Goal: Transaction & Acquisition: Purchase product/service

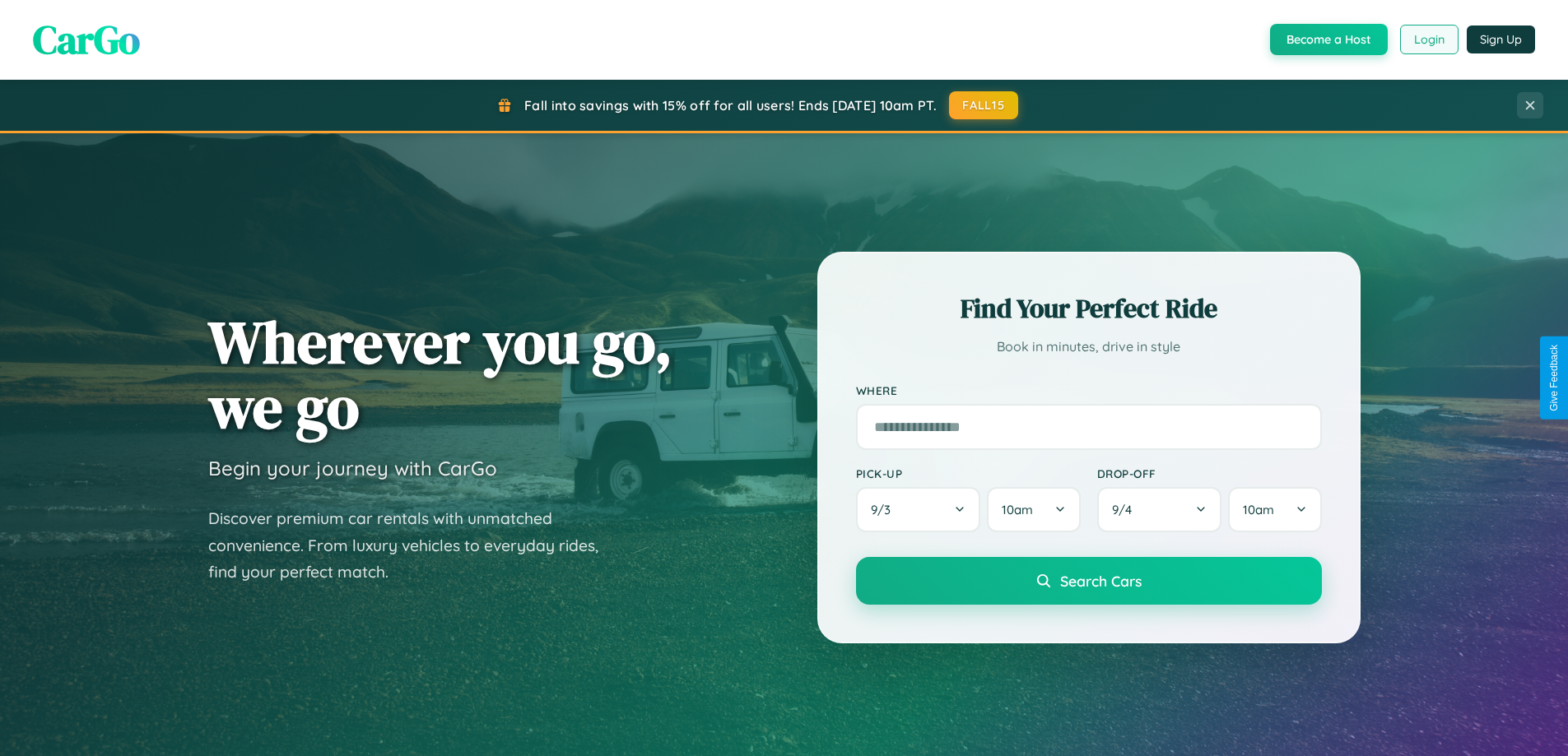
click at [1428, 39] on button "Login" at bounding box center [1429, 39] width 59 height 30
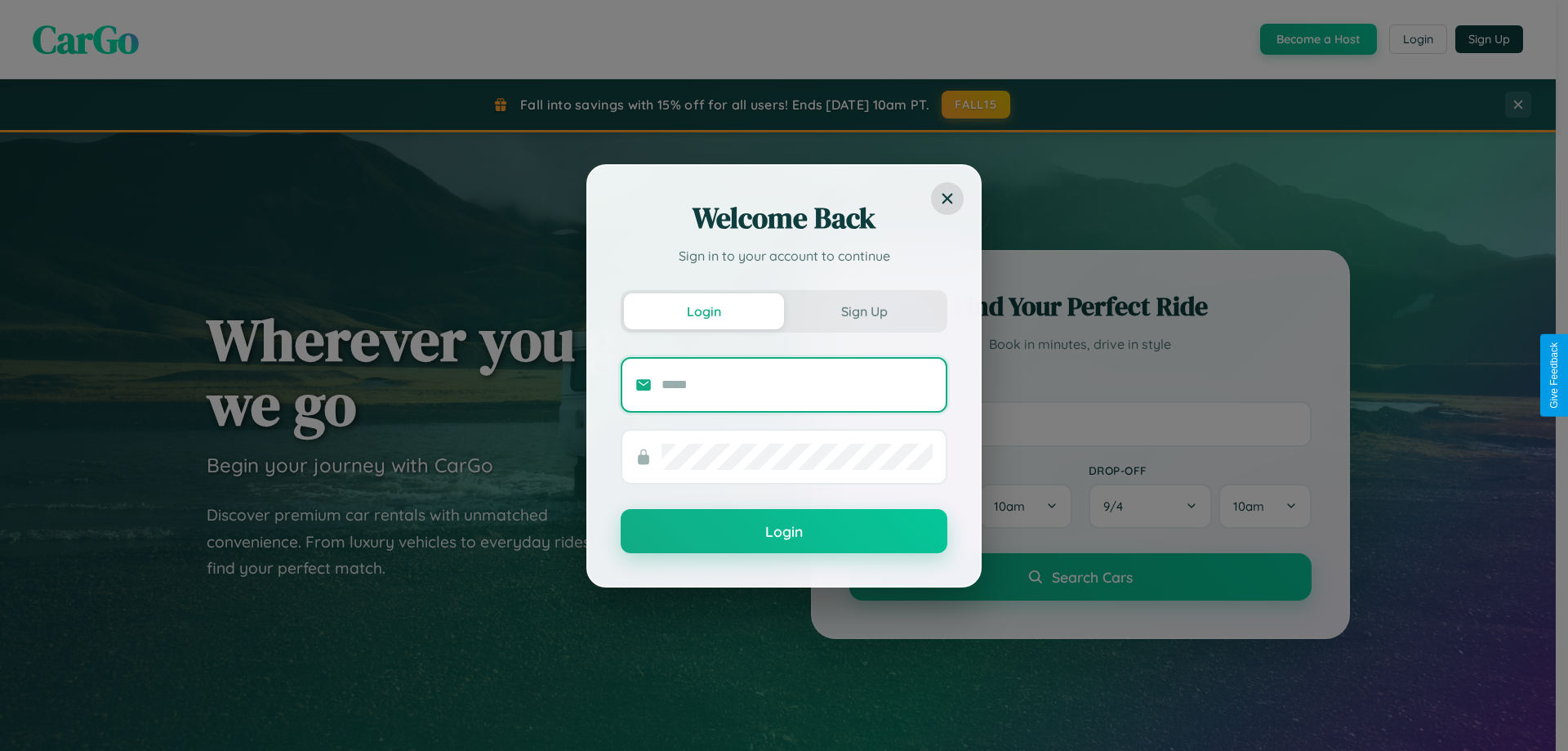
click at [797, 384] on input "text" at bounding box center [797, 385] width 271 height 26
type input "**********"
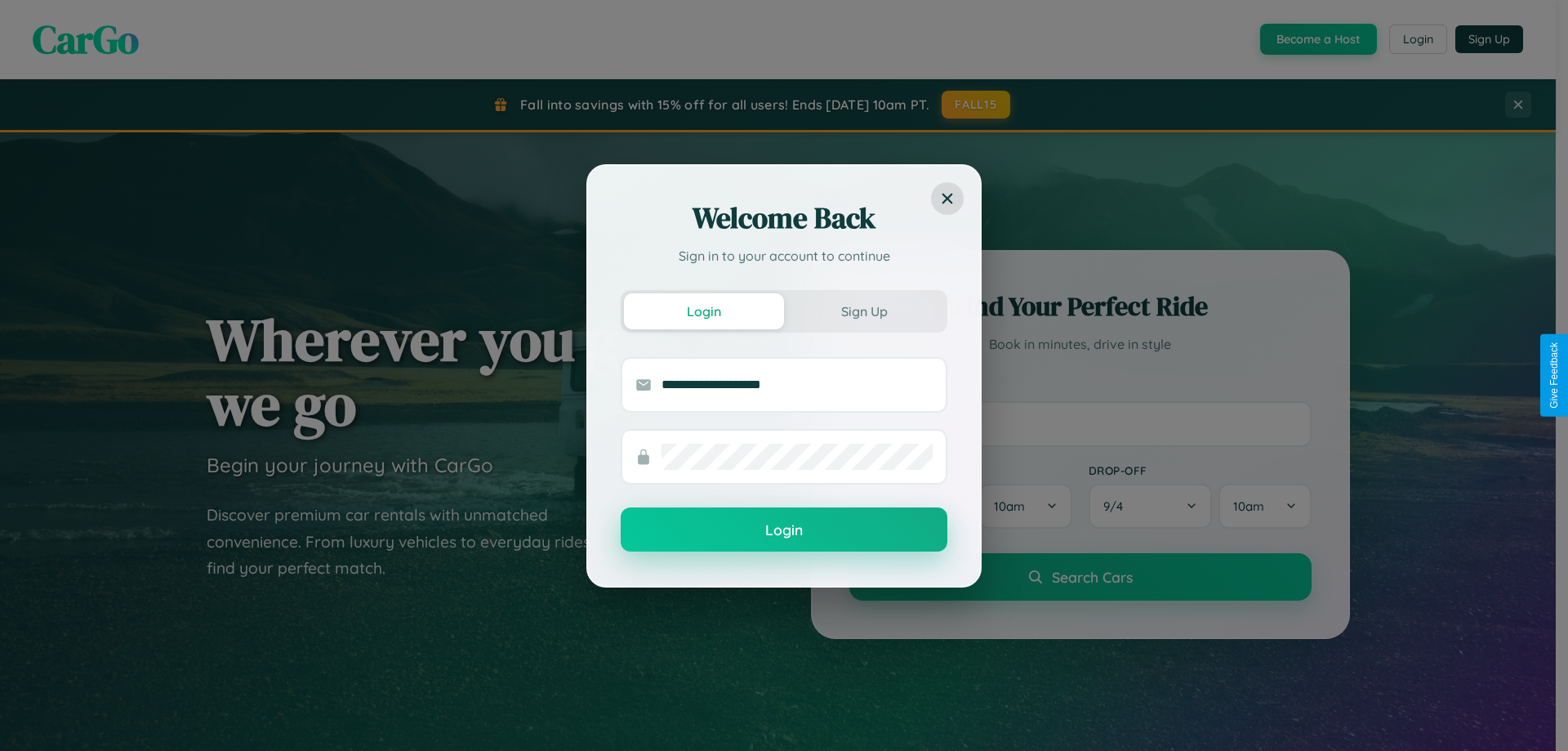
click at [784, 530] on button "Login" at bounding box center [784, 530] width 326 height 44
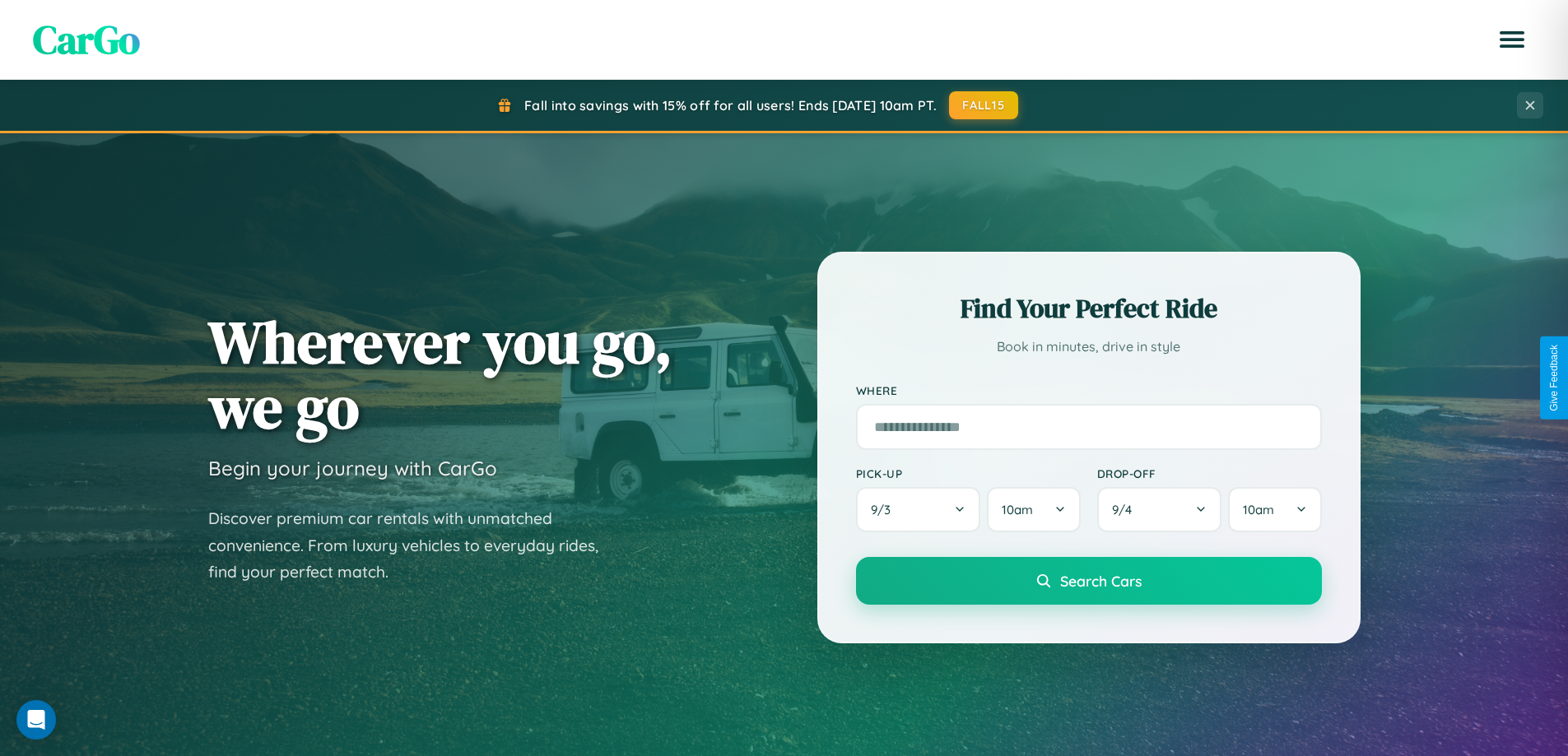
scroll to position [1132, 0]
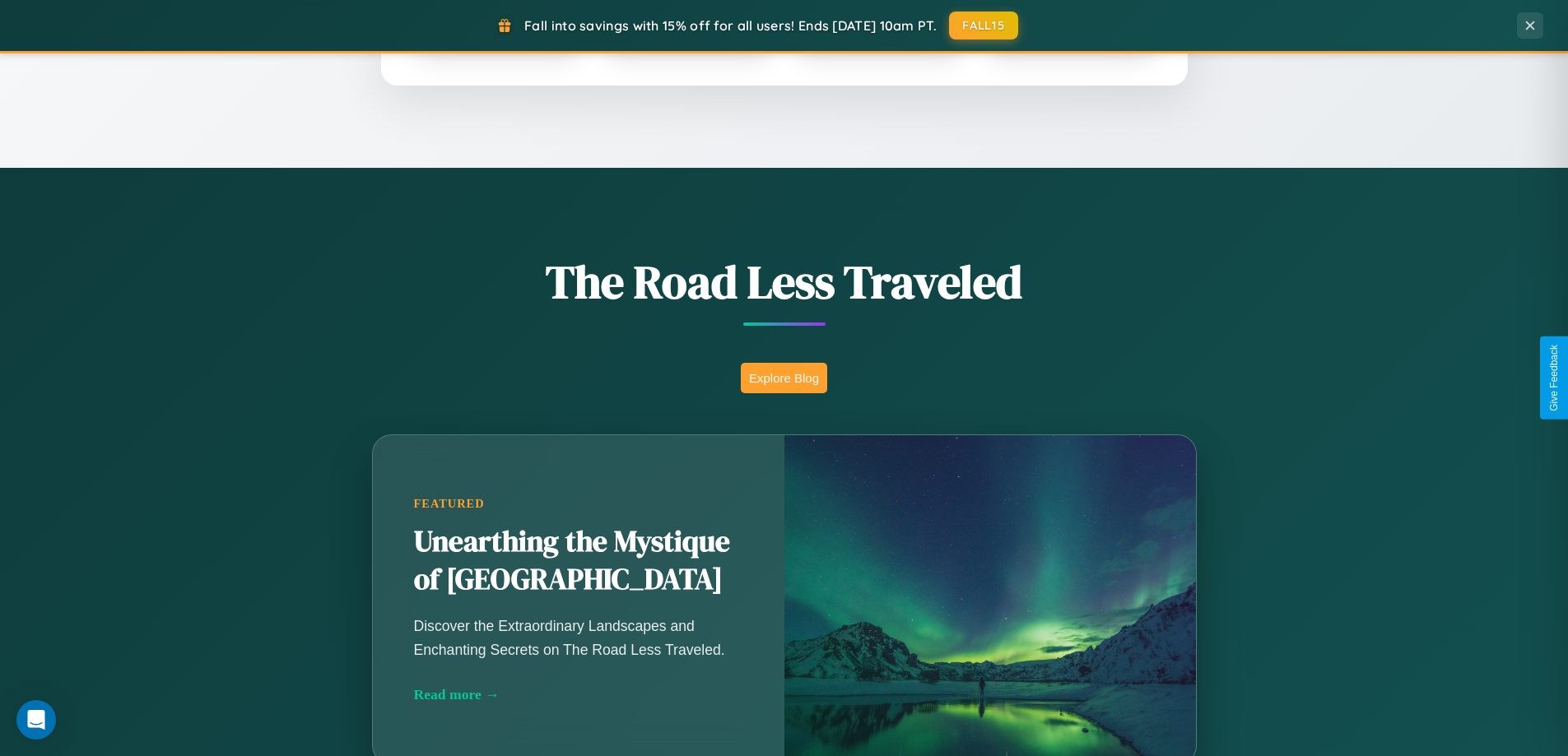
click at [784, 378] on button "Explore Blog" at bounding box center [784, 378] width 87 height 31
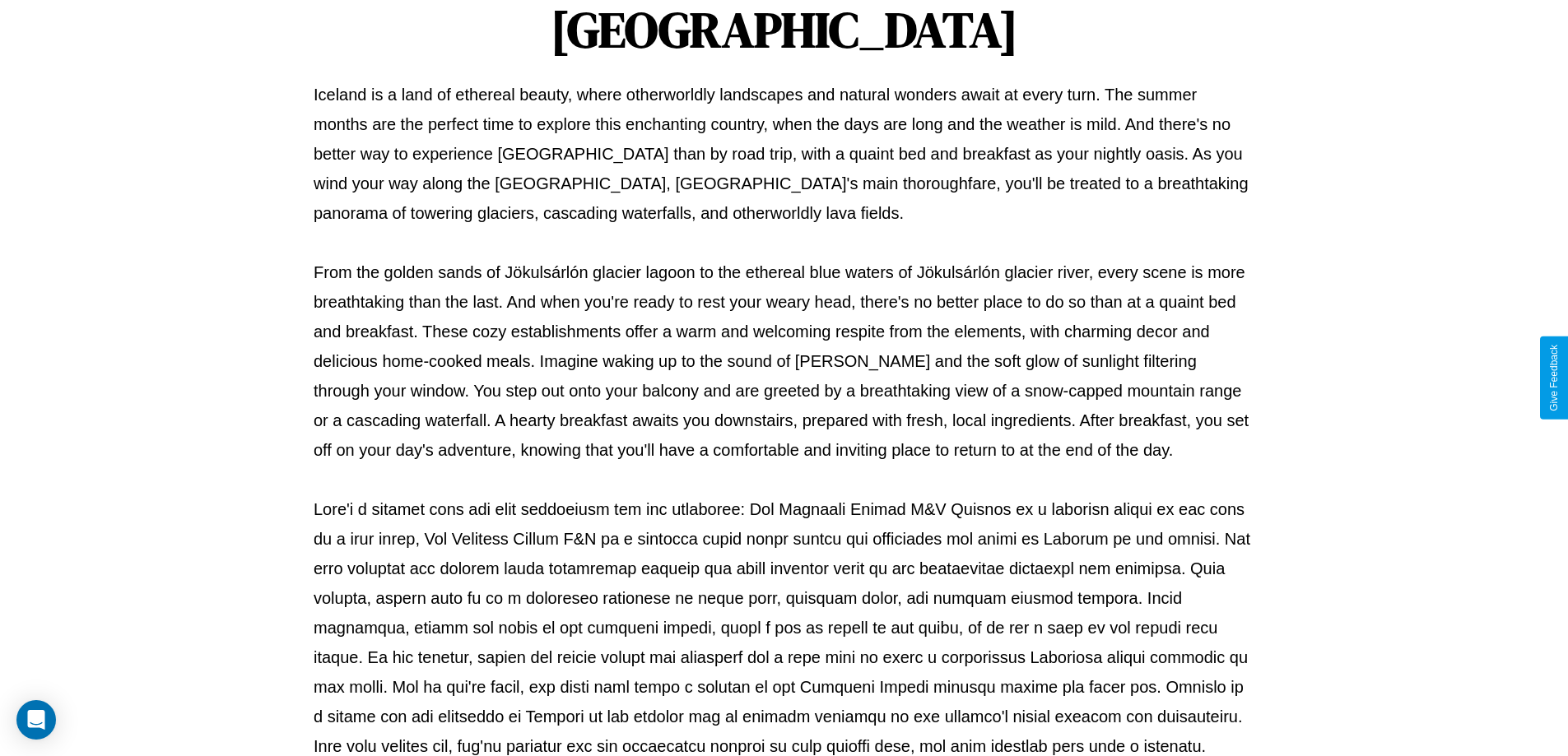
scroll to position [532, 0]
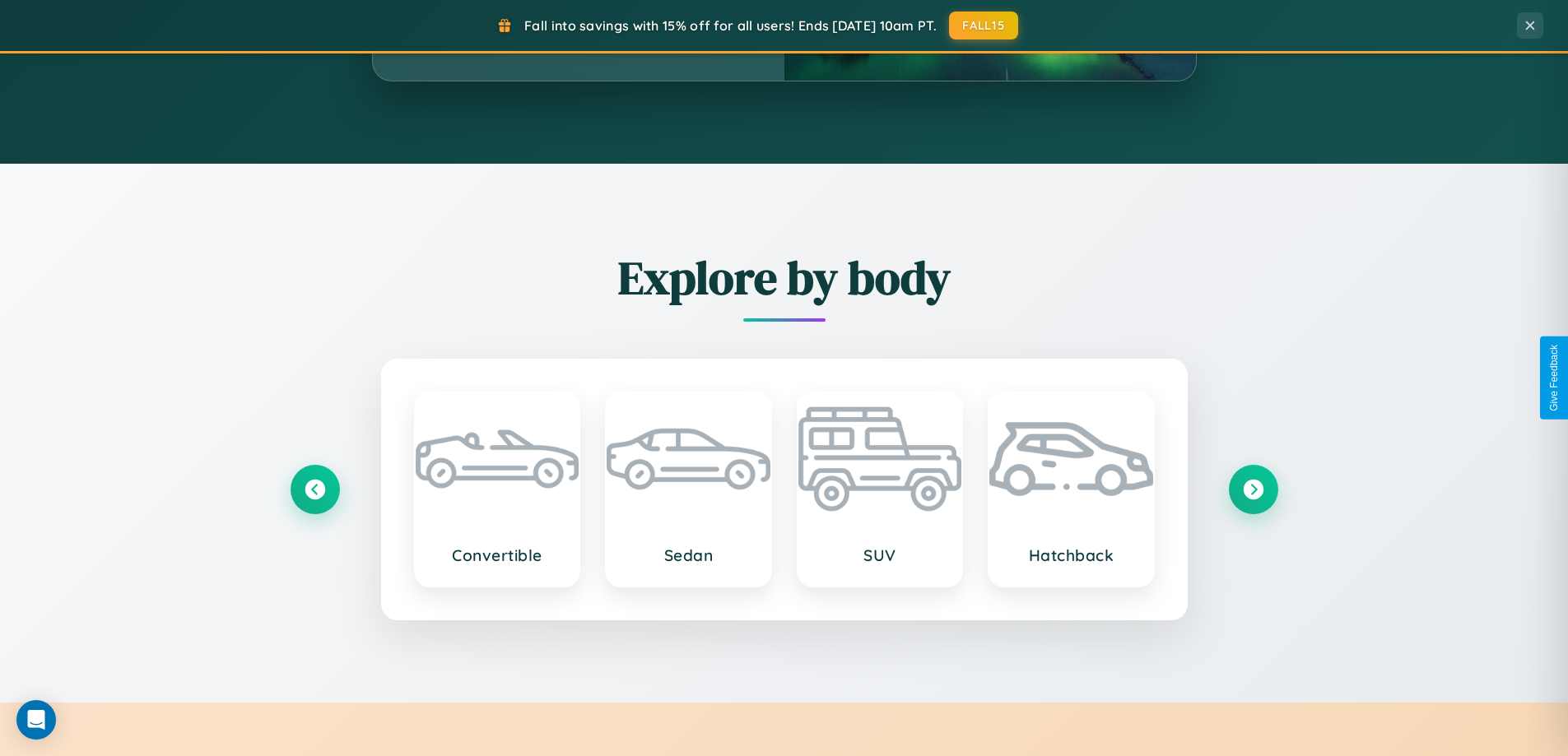
scroll to position [1927, 0]
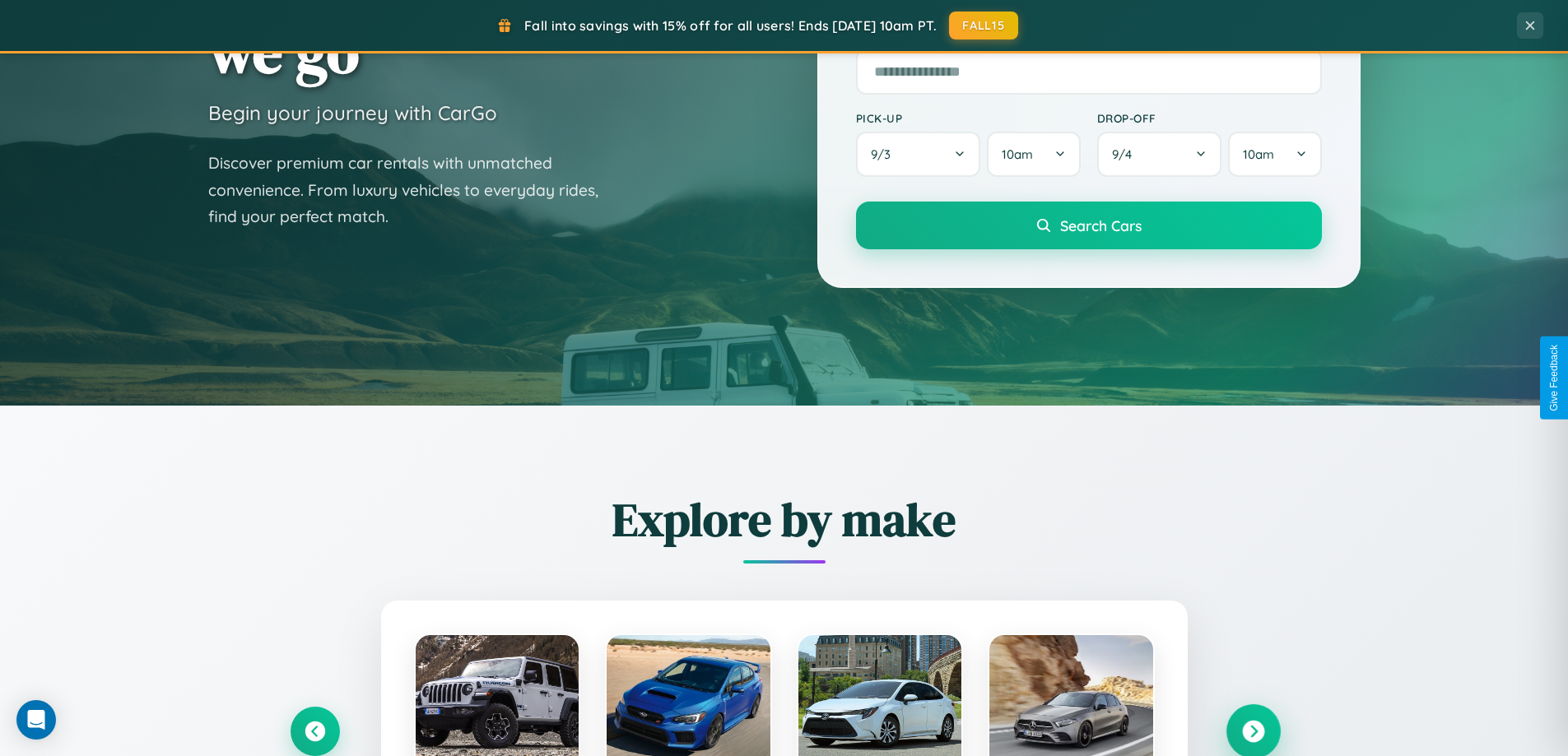
click at [1253, 730] on icon at bounding box center [1252, 732] width 22 height 22
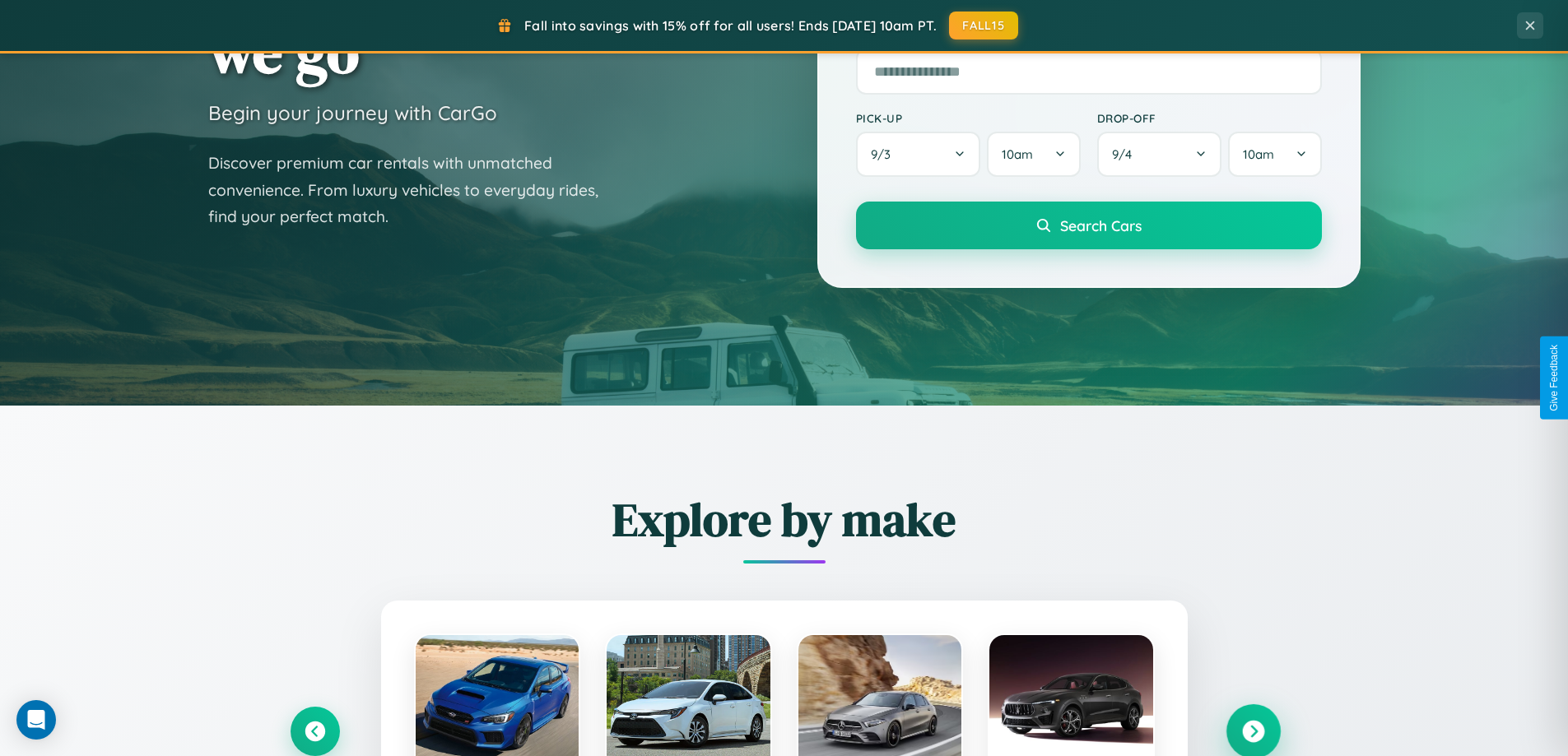
click at [1253, 730] on icon at bounding box center [1252, 732] width 22 height 22
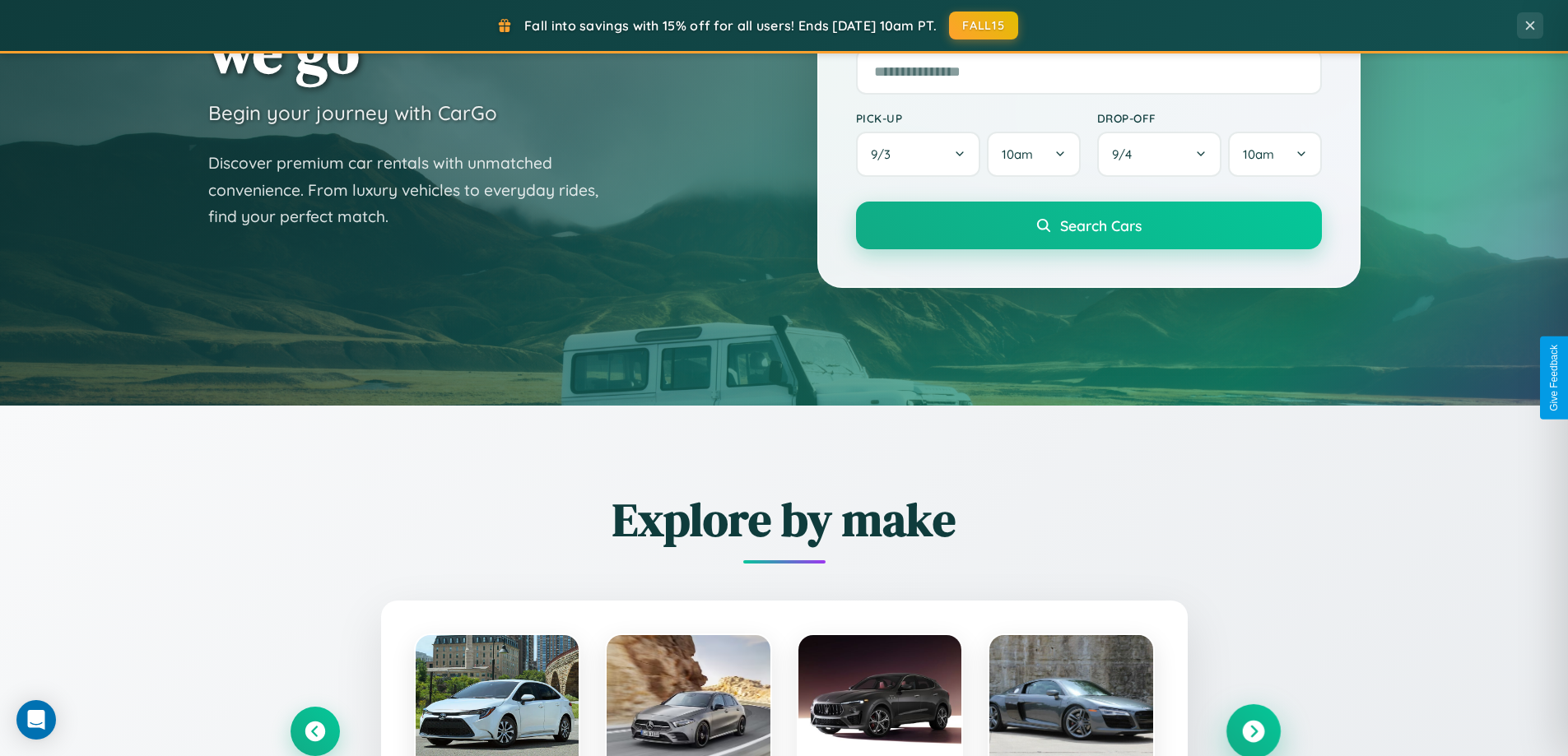
click at [1253, 730] on icon at bounding box center [1252, 732] width 22 height 22
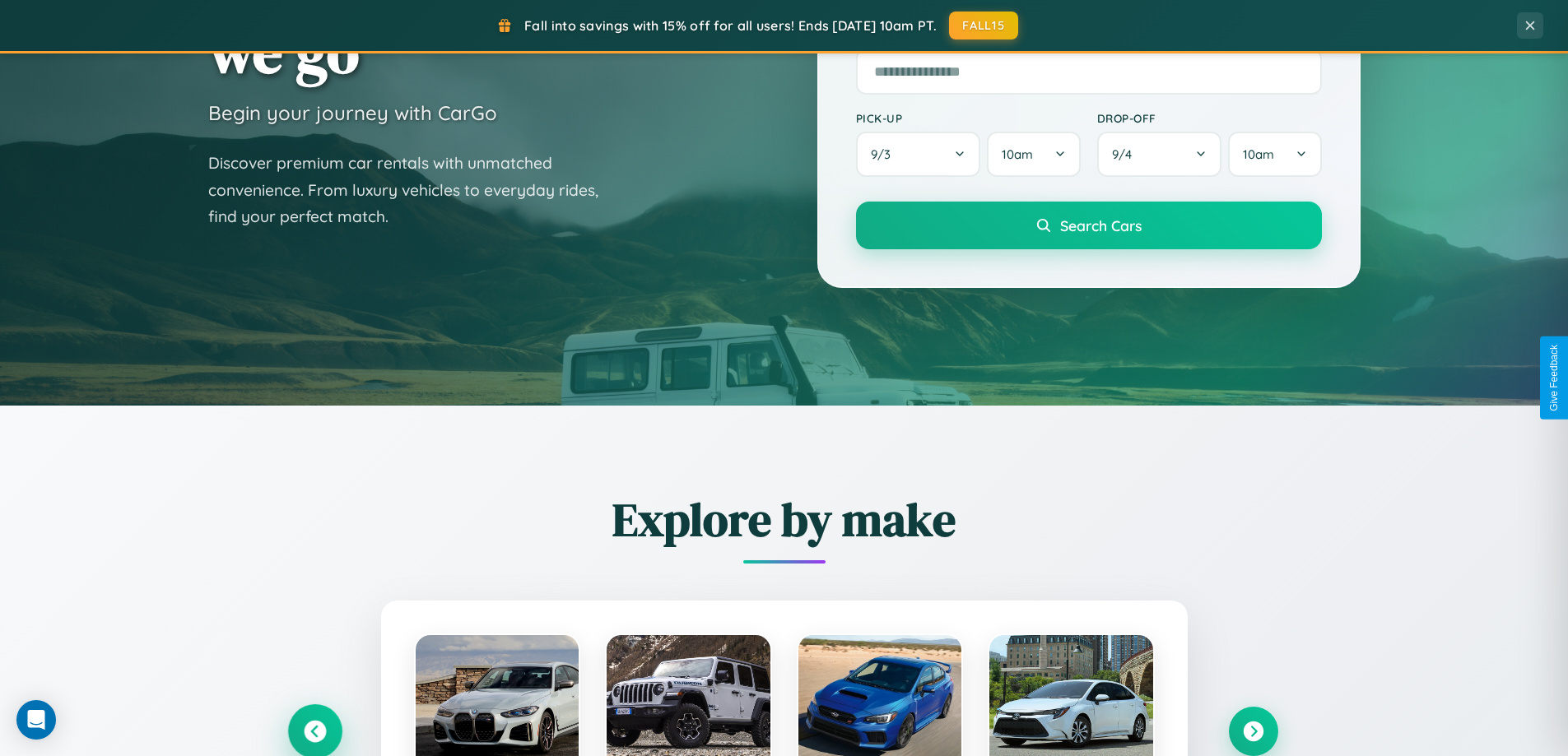
click at [315, 731] on icon at bounding box center [314, 732] width 22 height 22
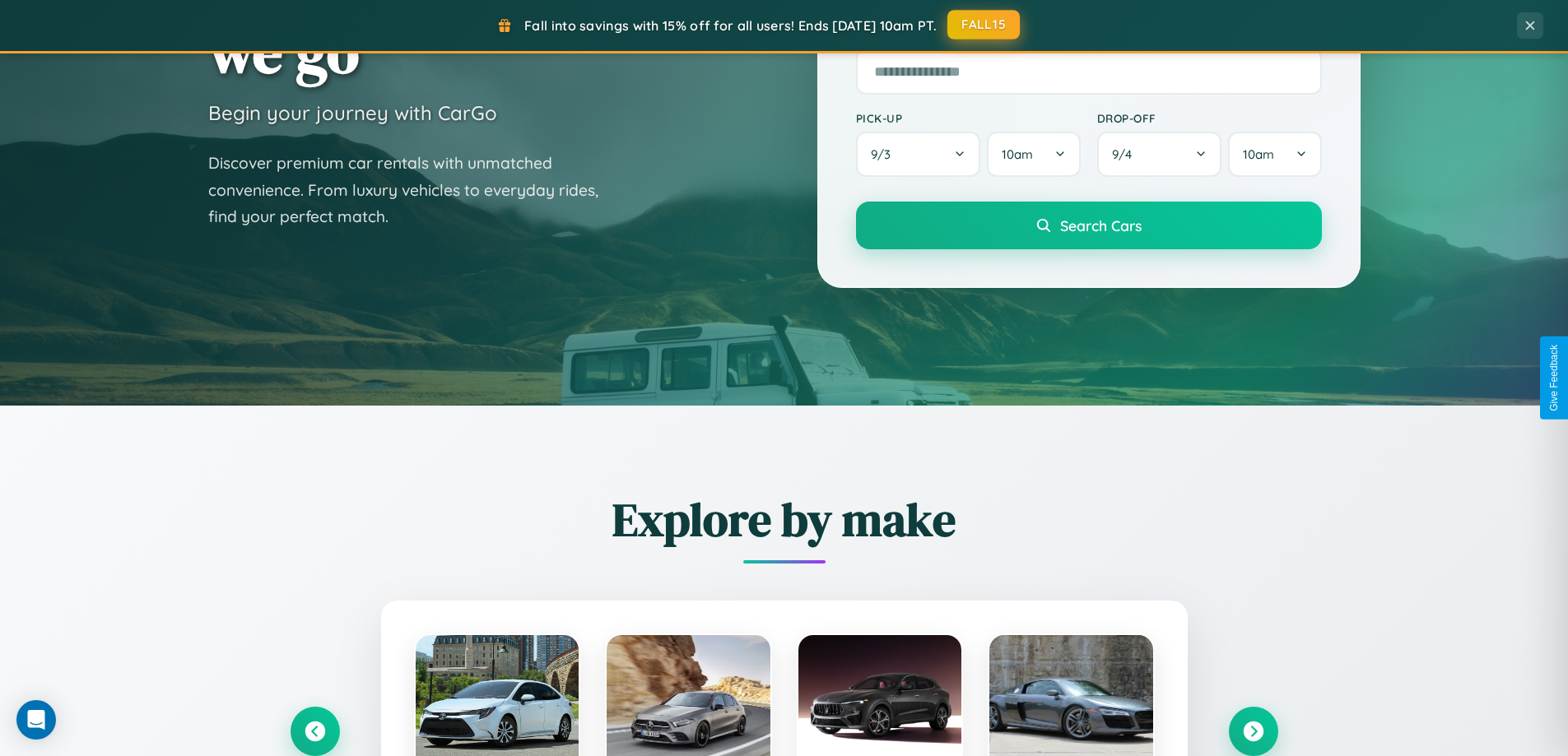
click at [985, 24] on button "FALL15" at bounding box center [983, 24] width 73 height 30
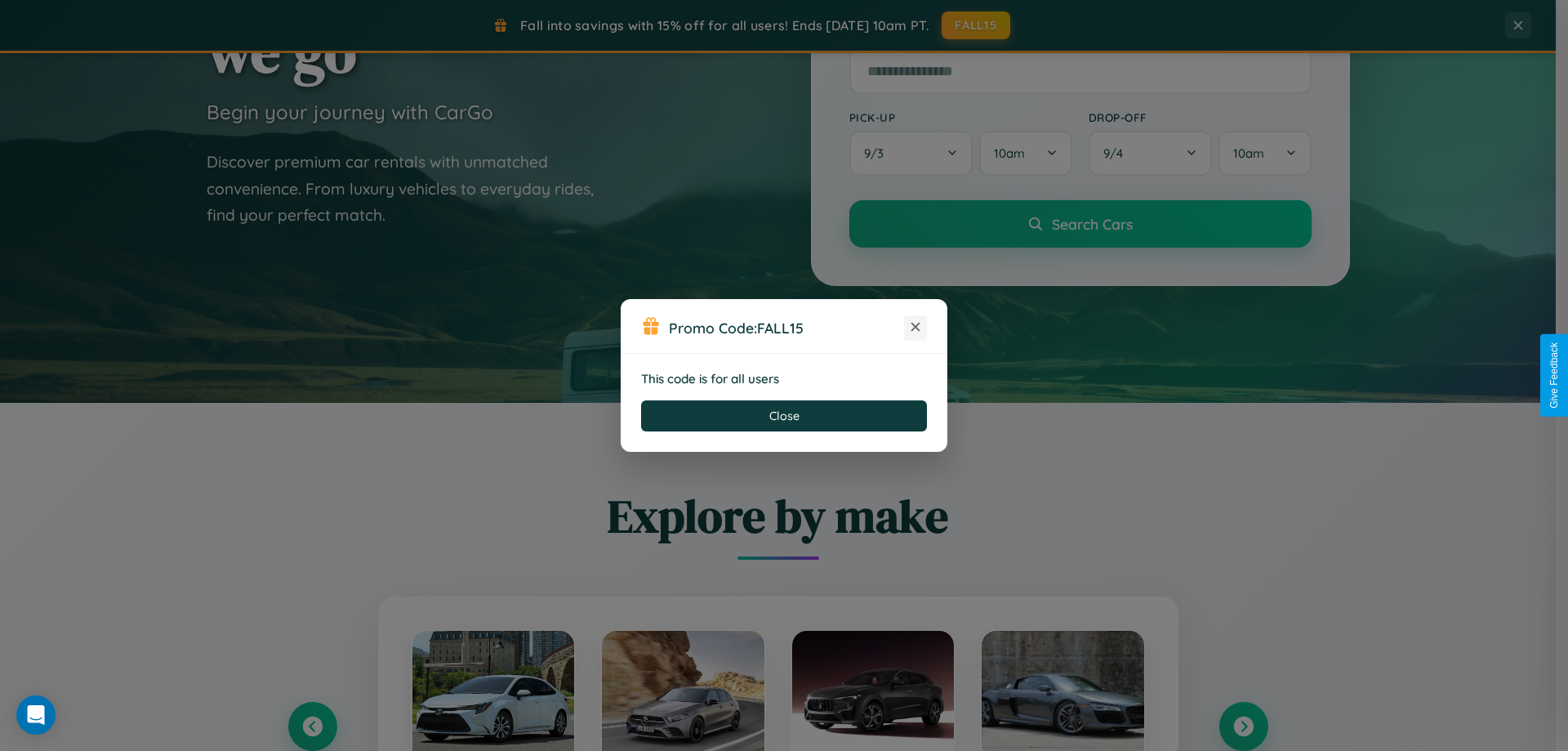
click at [915, 327] on icon at bounding box center [915, 326] width 16 height 16
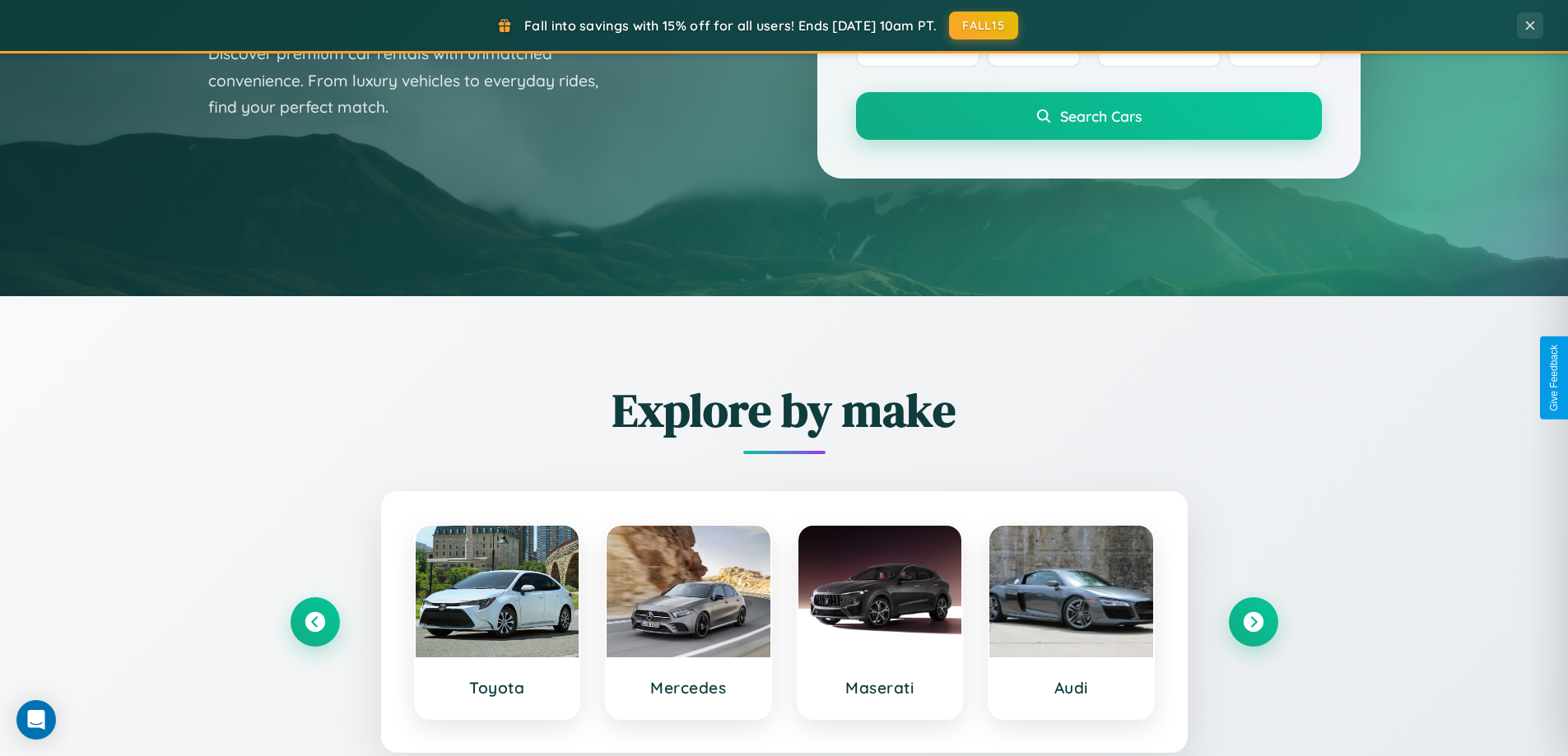
scroll to position [709, 0]
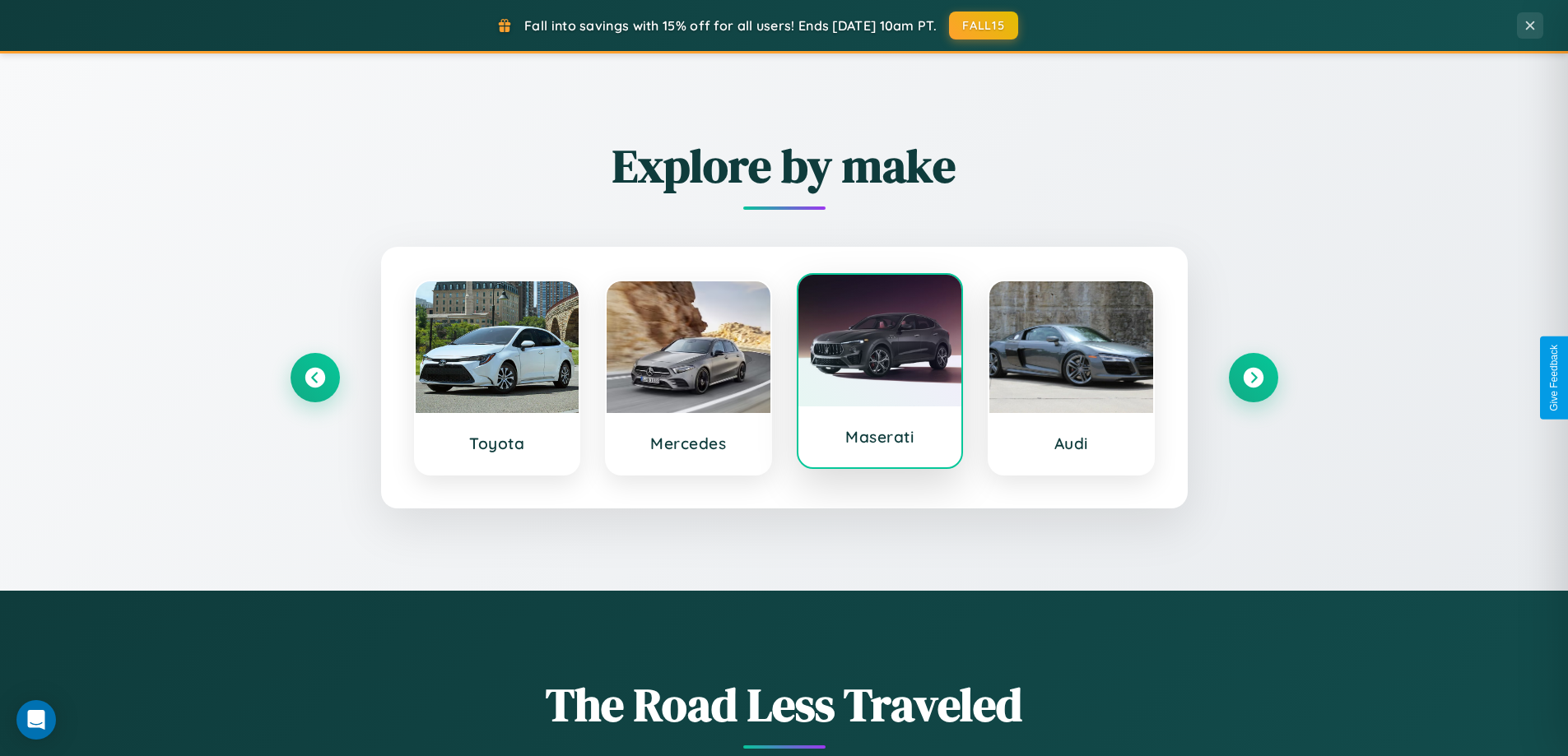
click at [879, 371] on div at bounding box center [880, 340] width 164 height 132
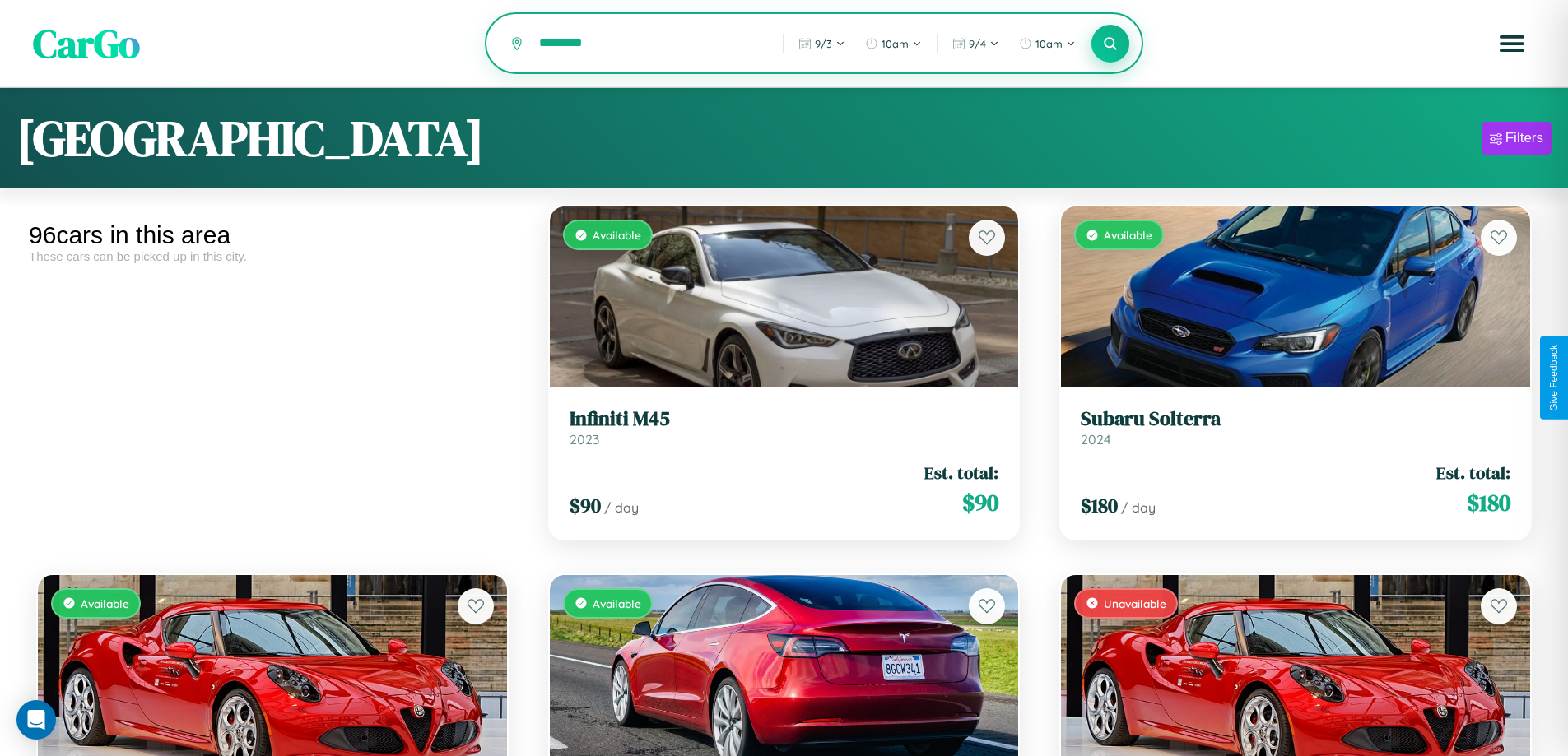
type input "*********"
click at [1111, 45] on icon at bounding box center [1111, 43] width 16 height 16
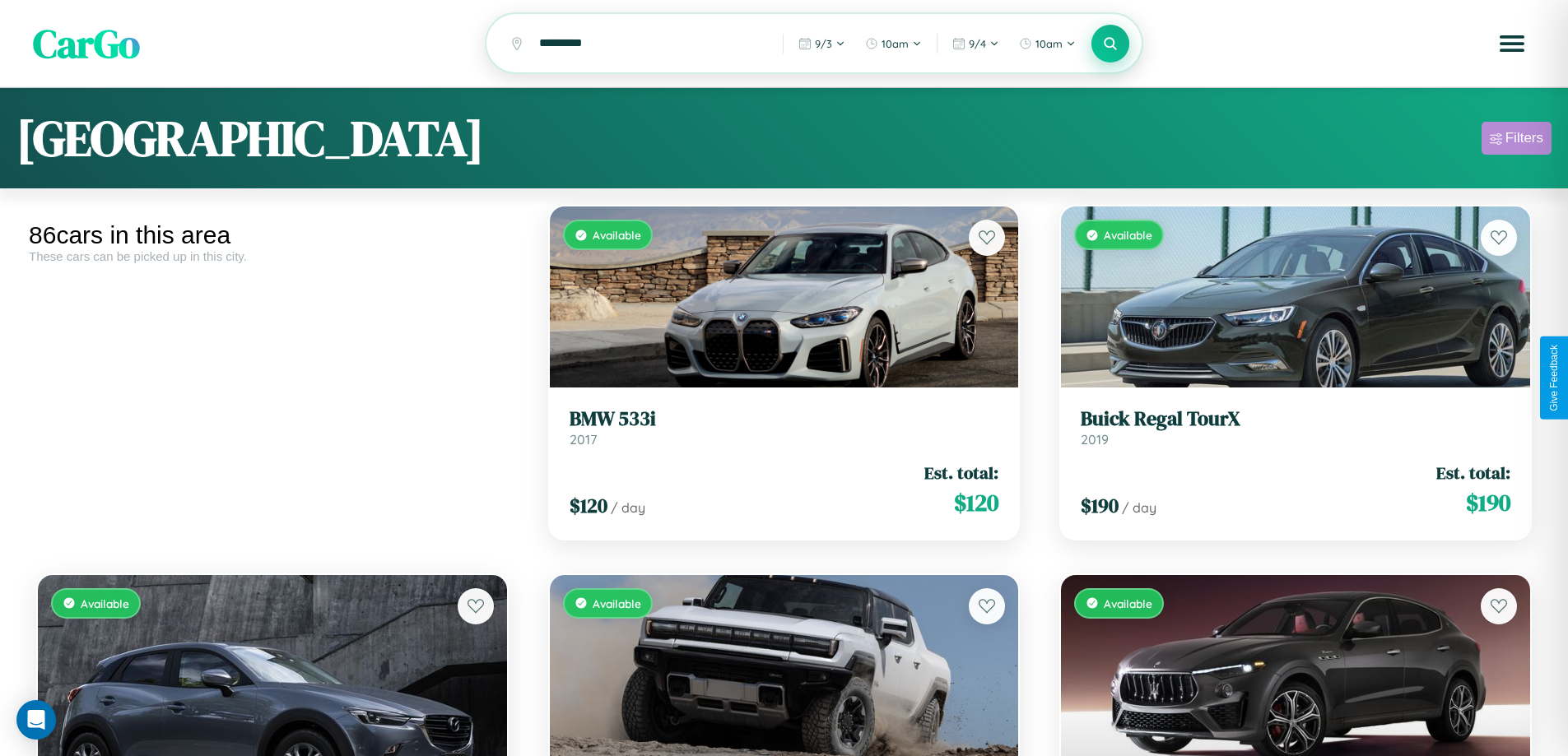
click at [1516, 141] on div "Filters" at bounding box center [1523, 138] width 38 height 17
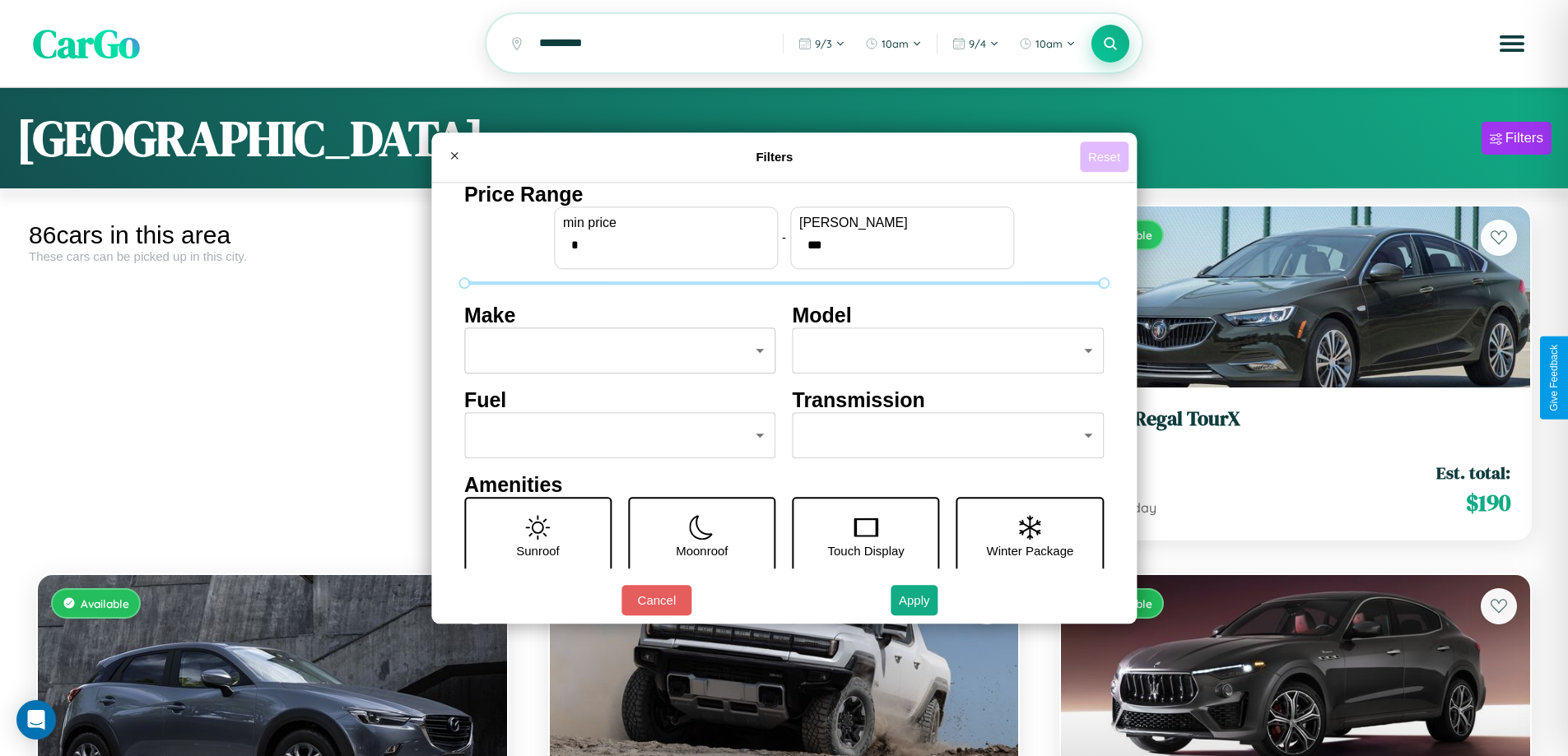
click at [1106, 156] on button "Reset" at bounding box center [1105, 156] width 49 height 31
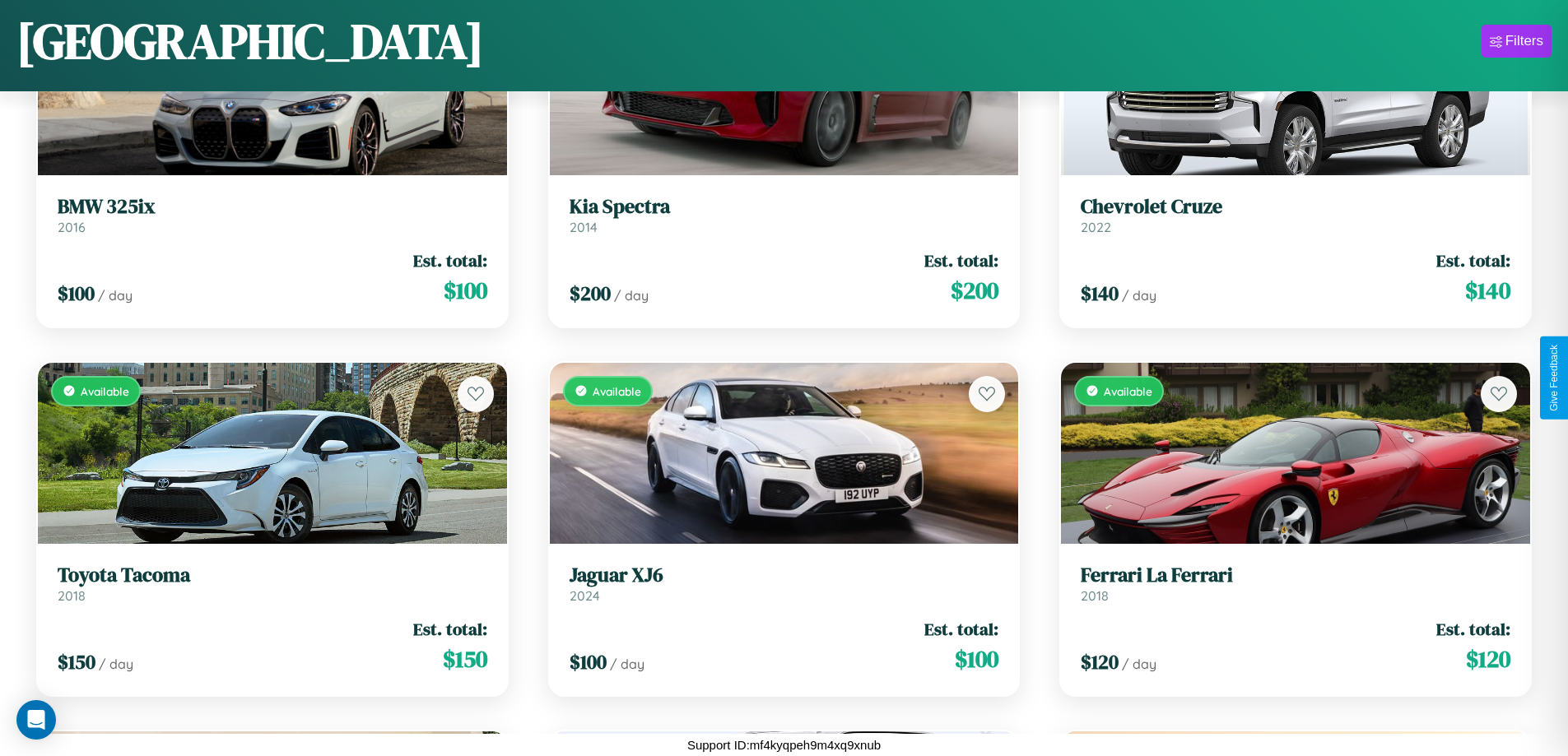
scroll to position [3915, 0]
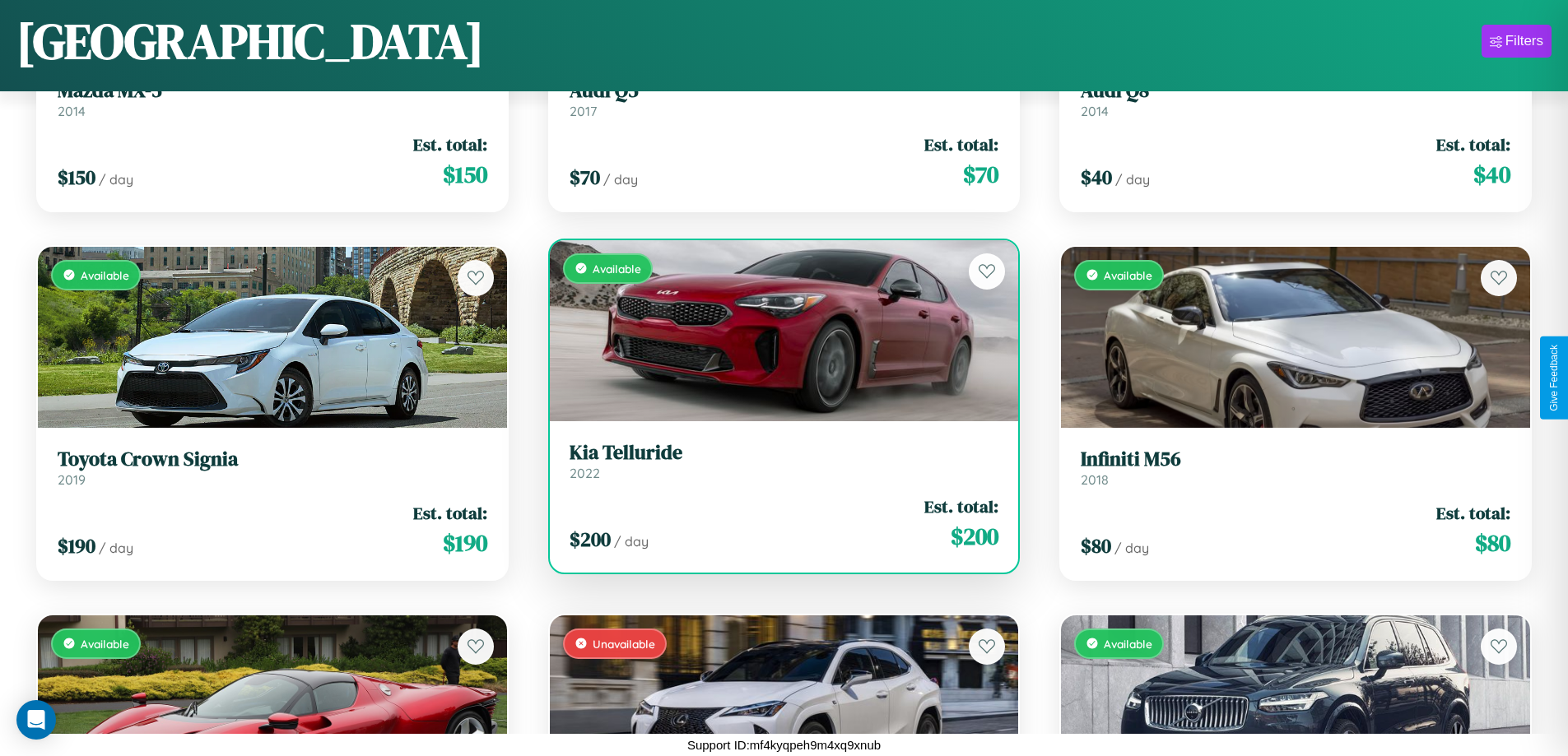
click at [777, 464] on link "Kia Telluride 2022" at bounding box center [784, 461] width 429 height 40
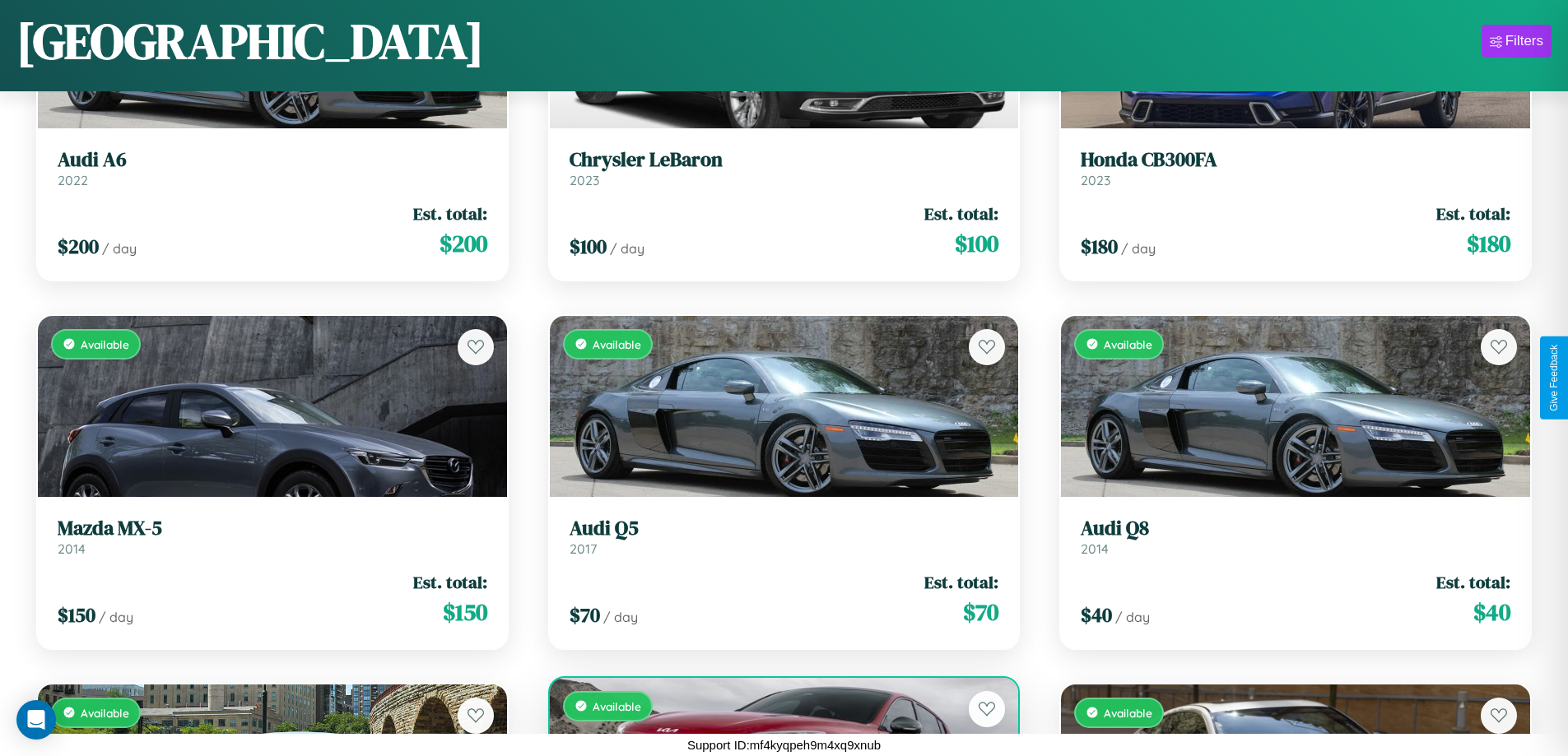
scroll to position [1336, 0]
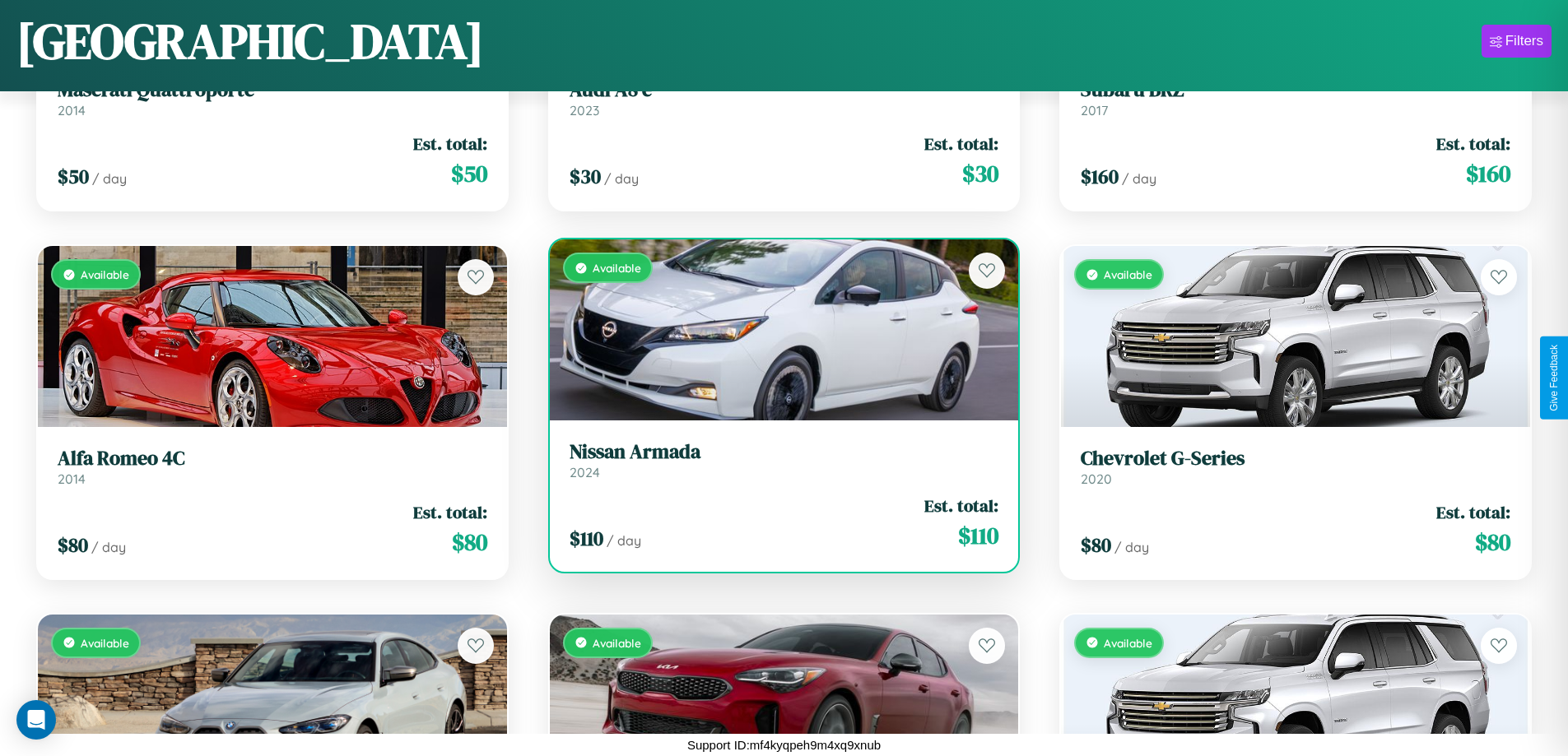
click at [777, 329] on div "Available" at bounding box center [784, 329] width 469 height 181
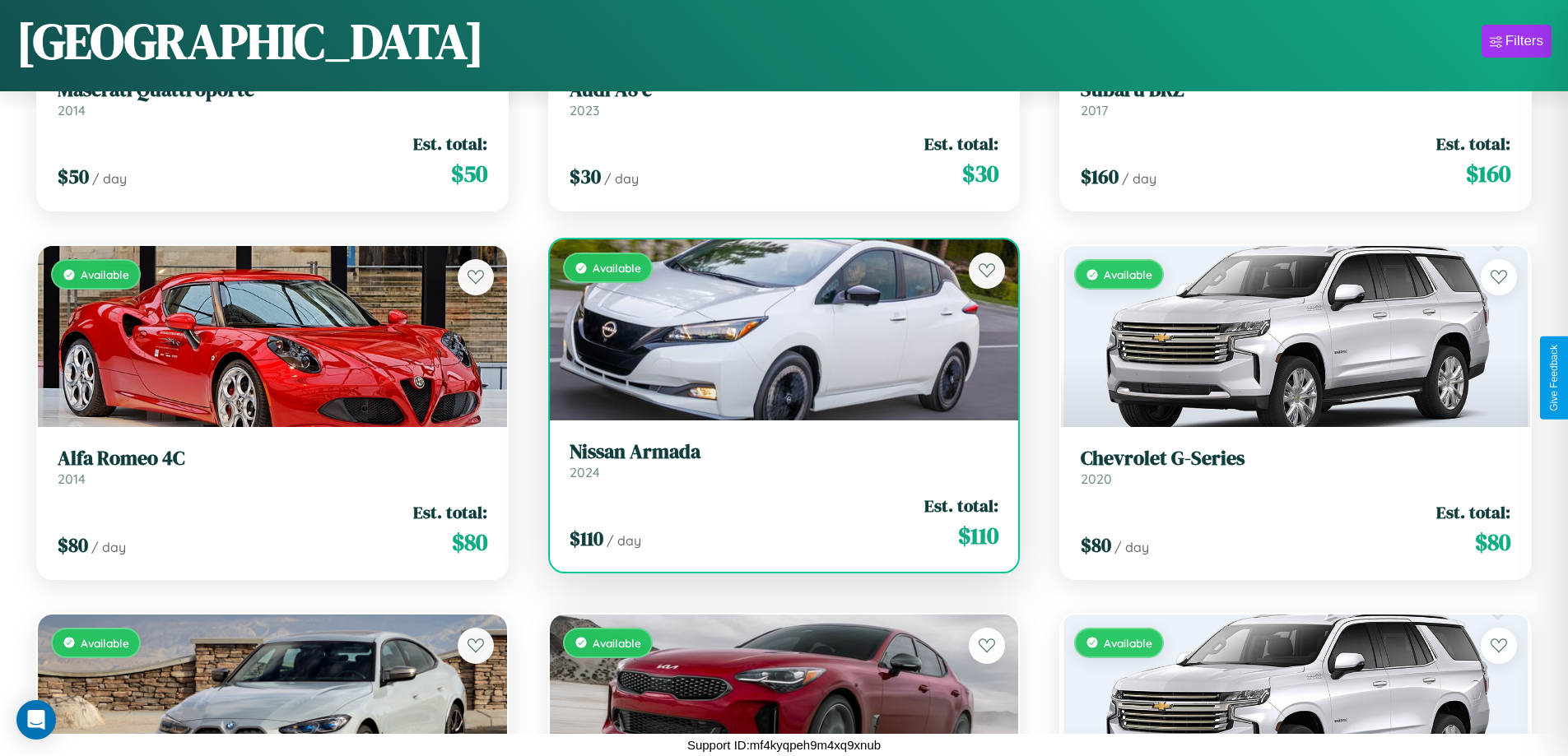
click at [777, 329] on div "Available" at bounding box center [784, 329] width 469 height 181
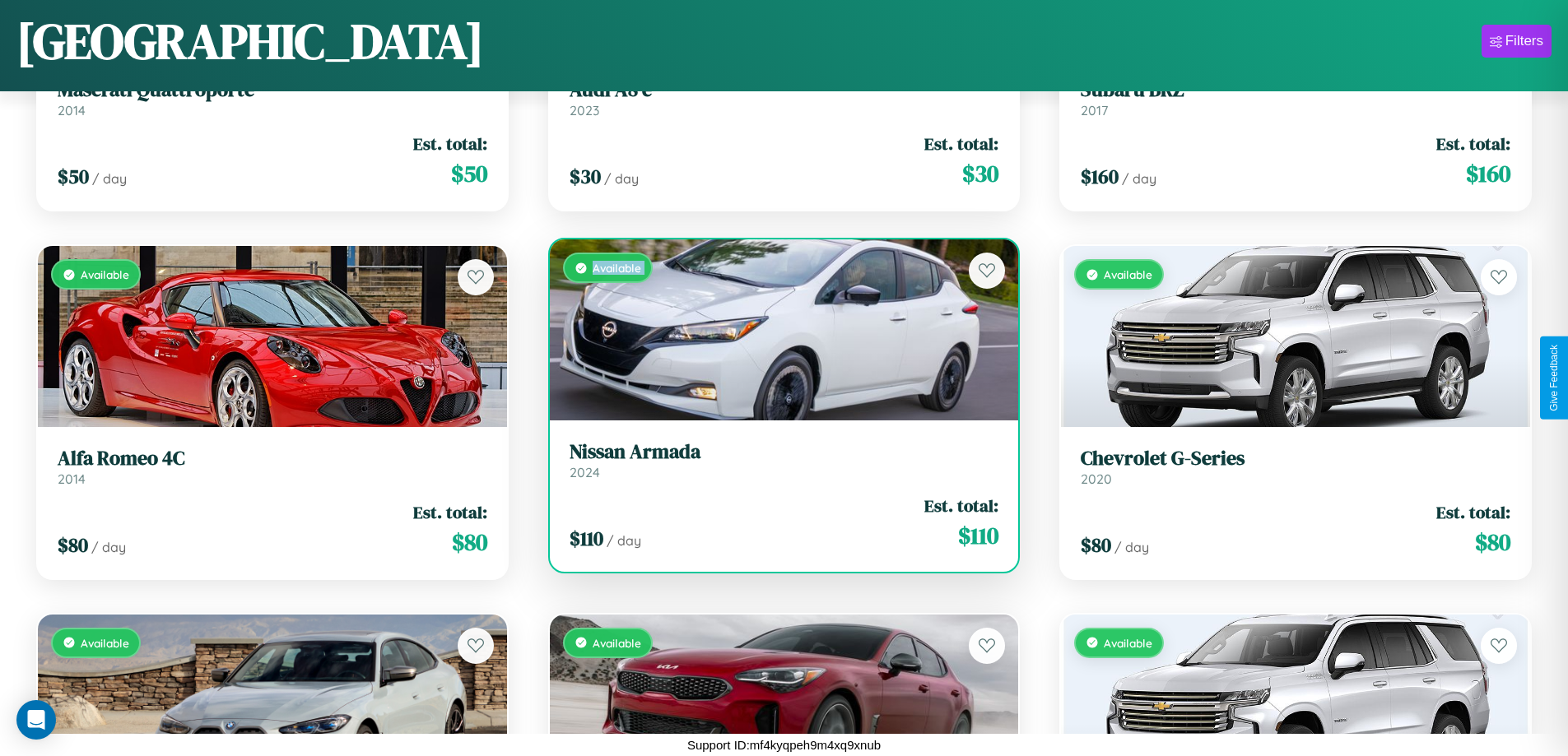
click at [777, 329] on div "Available" at bounding box center [784, 329] width 469 height 181
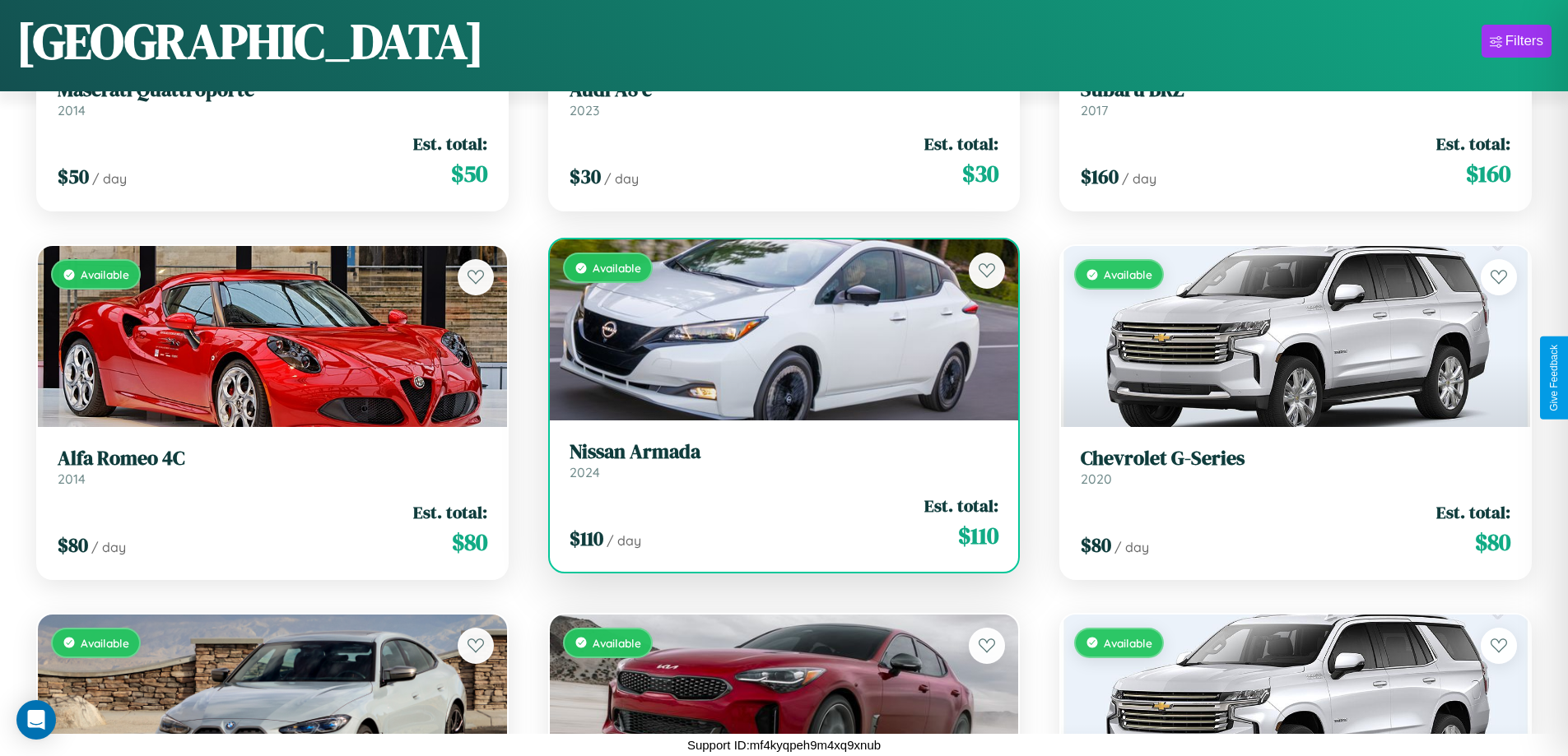
click at [777, 329] on div "Available" at bounding box center [784, 329] width 469 height 181
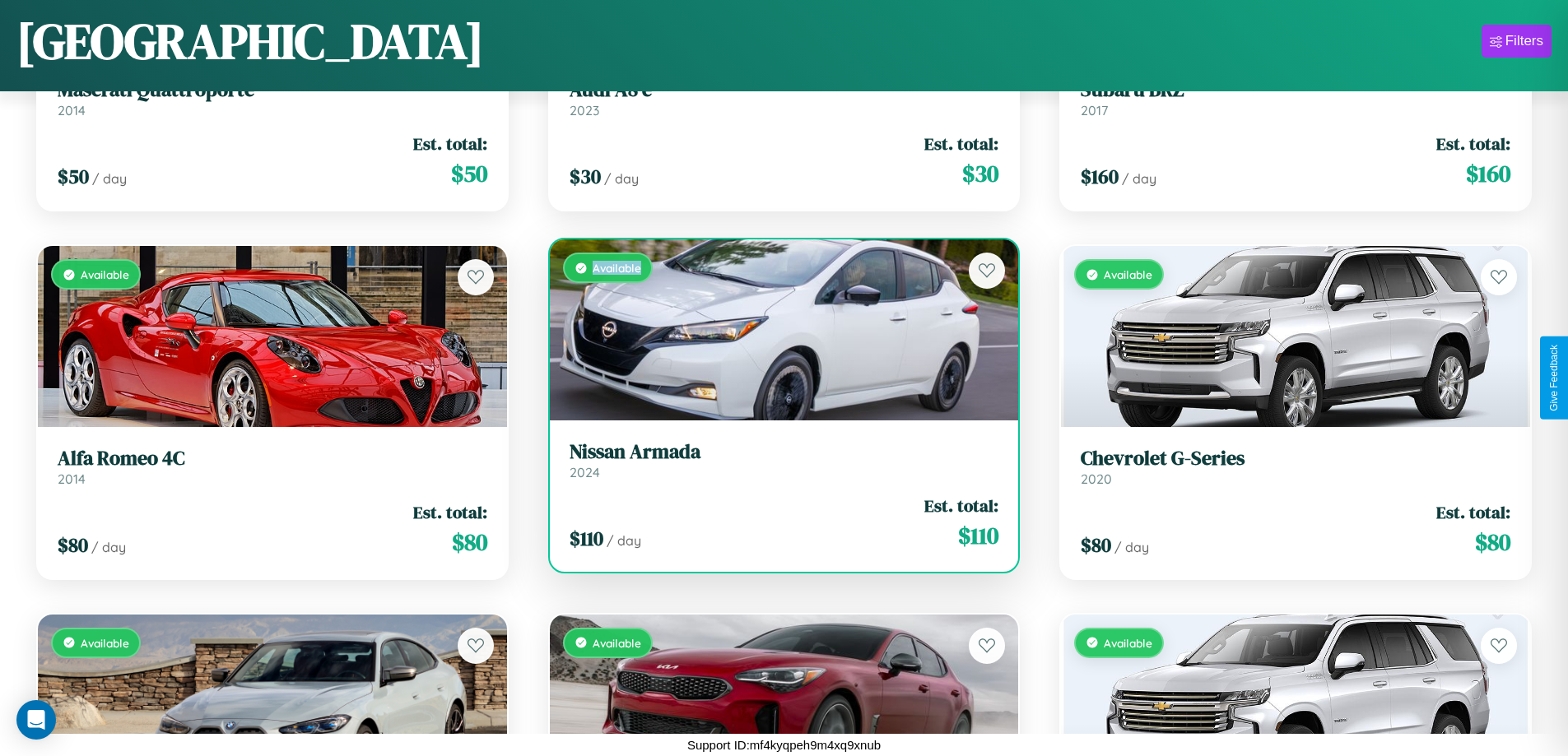
click at [777, 329] on div "Available" at bounding box center [784, 329] width 469 height 181
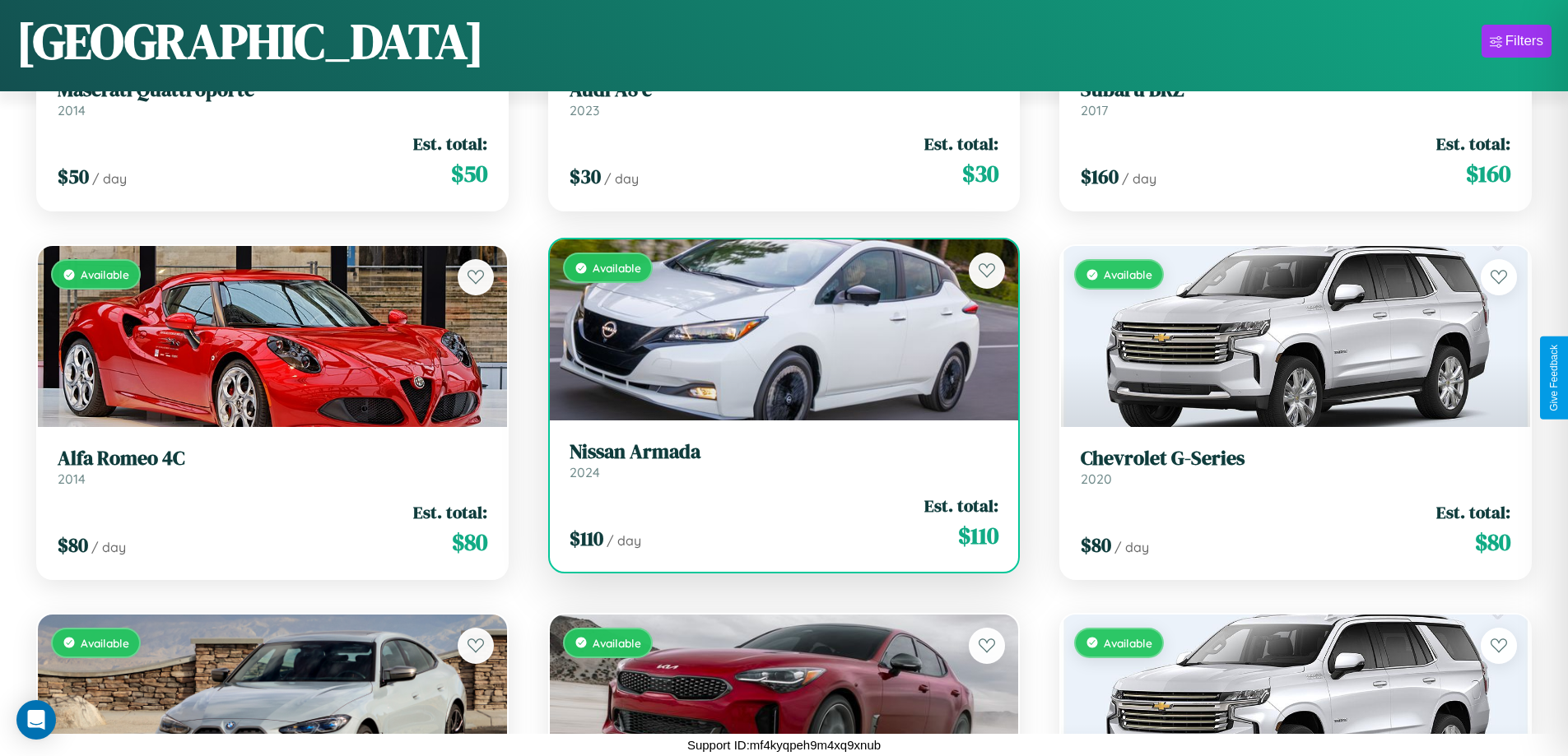
click at [777, 460] on h3 "Nissan Armada" at bounding box center [784, 452] width 429 height 24
